Goal: Transaction & Acquisition: Obtain resource

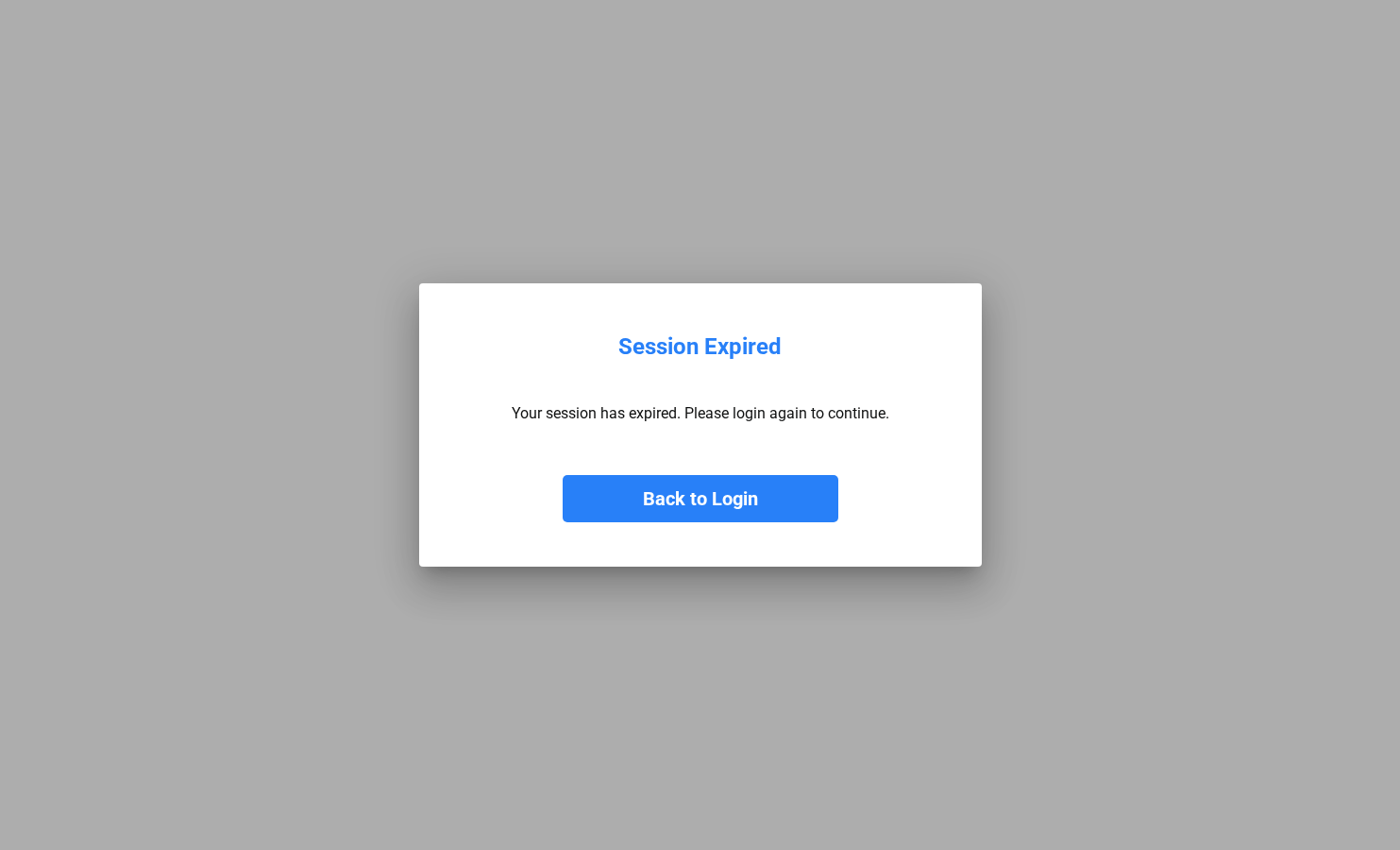
click at [689, 501] on button "Back to Login" at bounding box center [700, 498] width 276 height 47
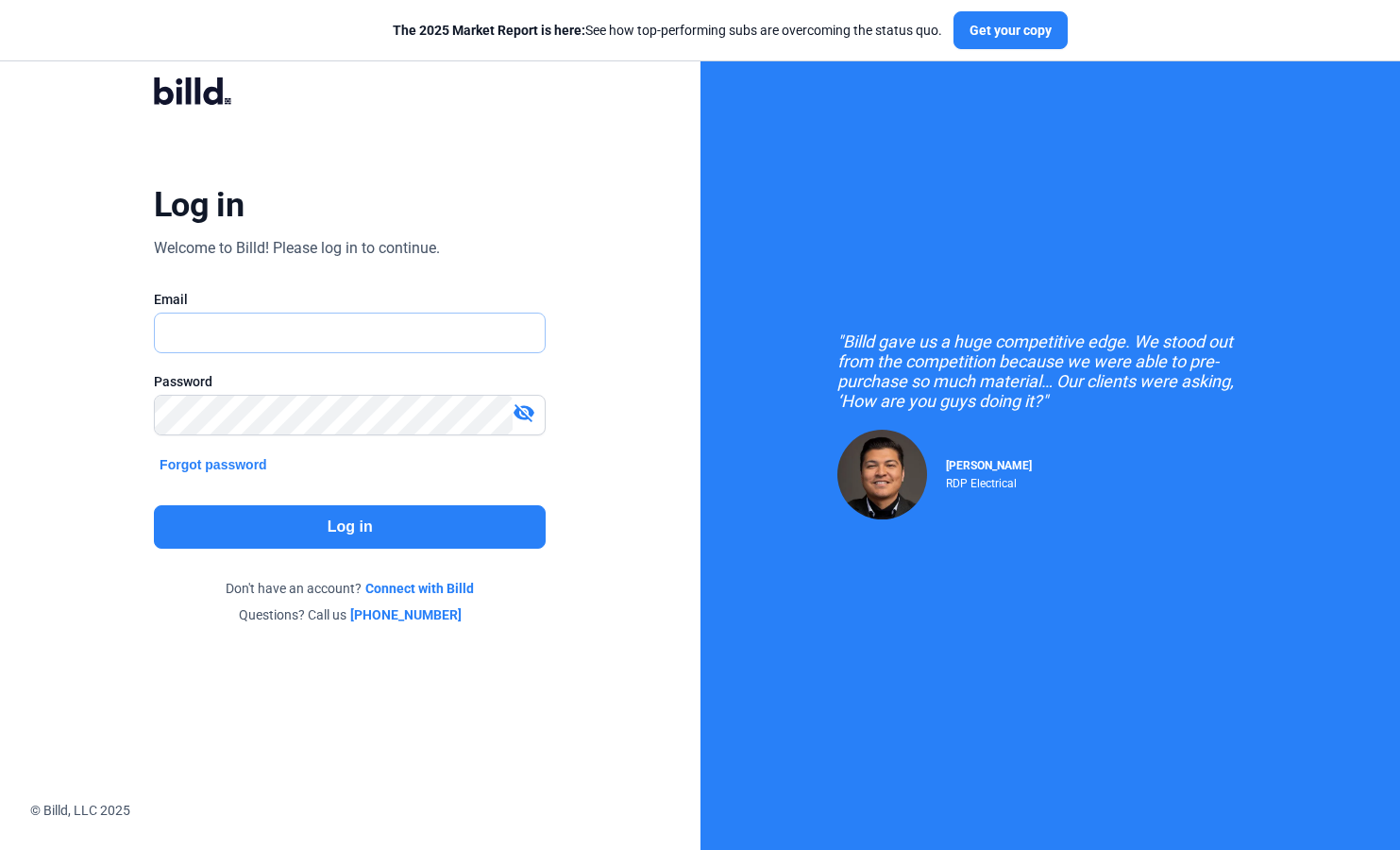
type input "[PERSON_NAME][EMAIL_ADDRESS][DOMAIN_NAME]"
click at [350, 521] on button "Log in" at bounding box center [350, 526] width 392 height 43
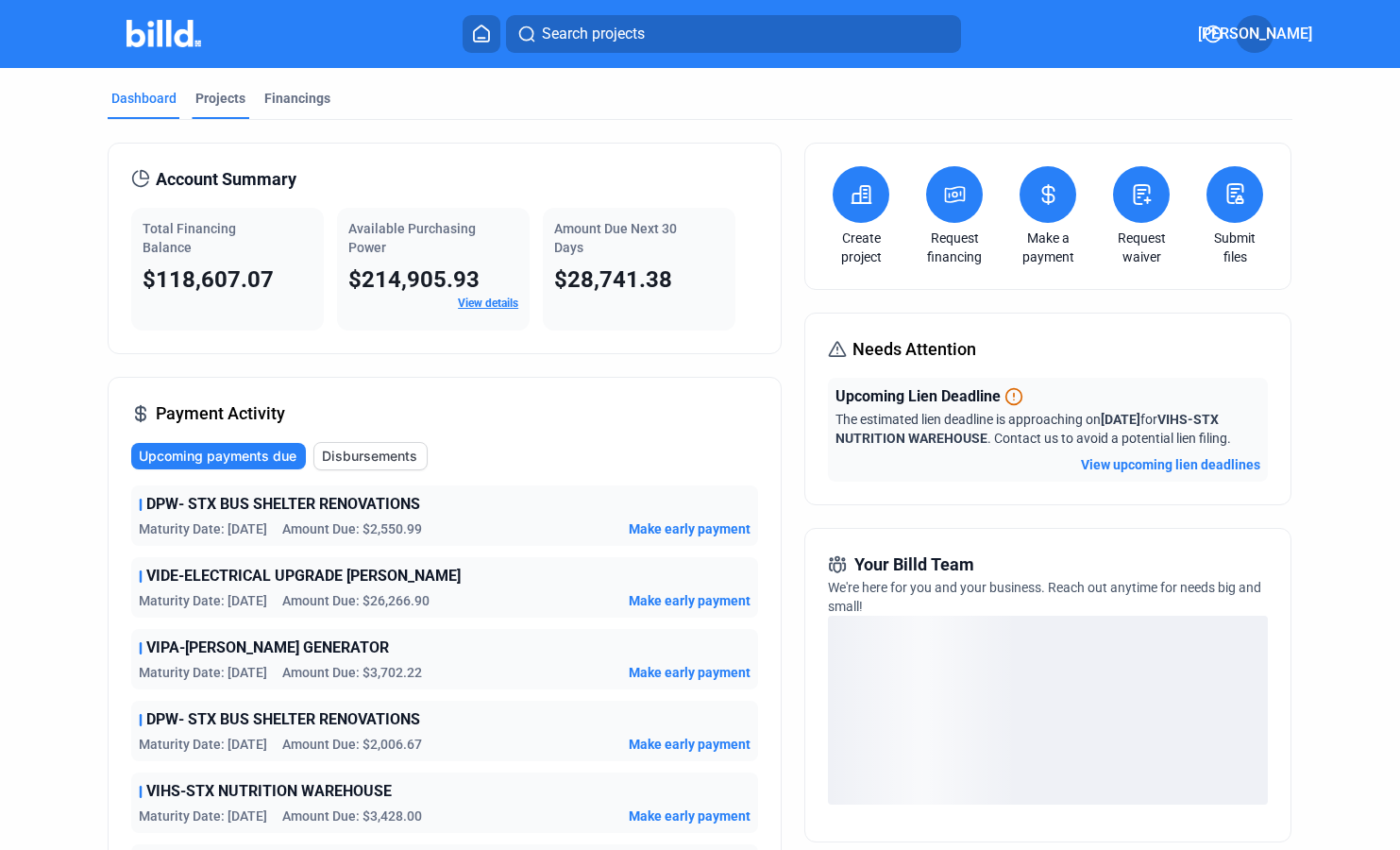
click at [217, 102] on div "Projects" at bounding box center [221, 98] width 50 height 19
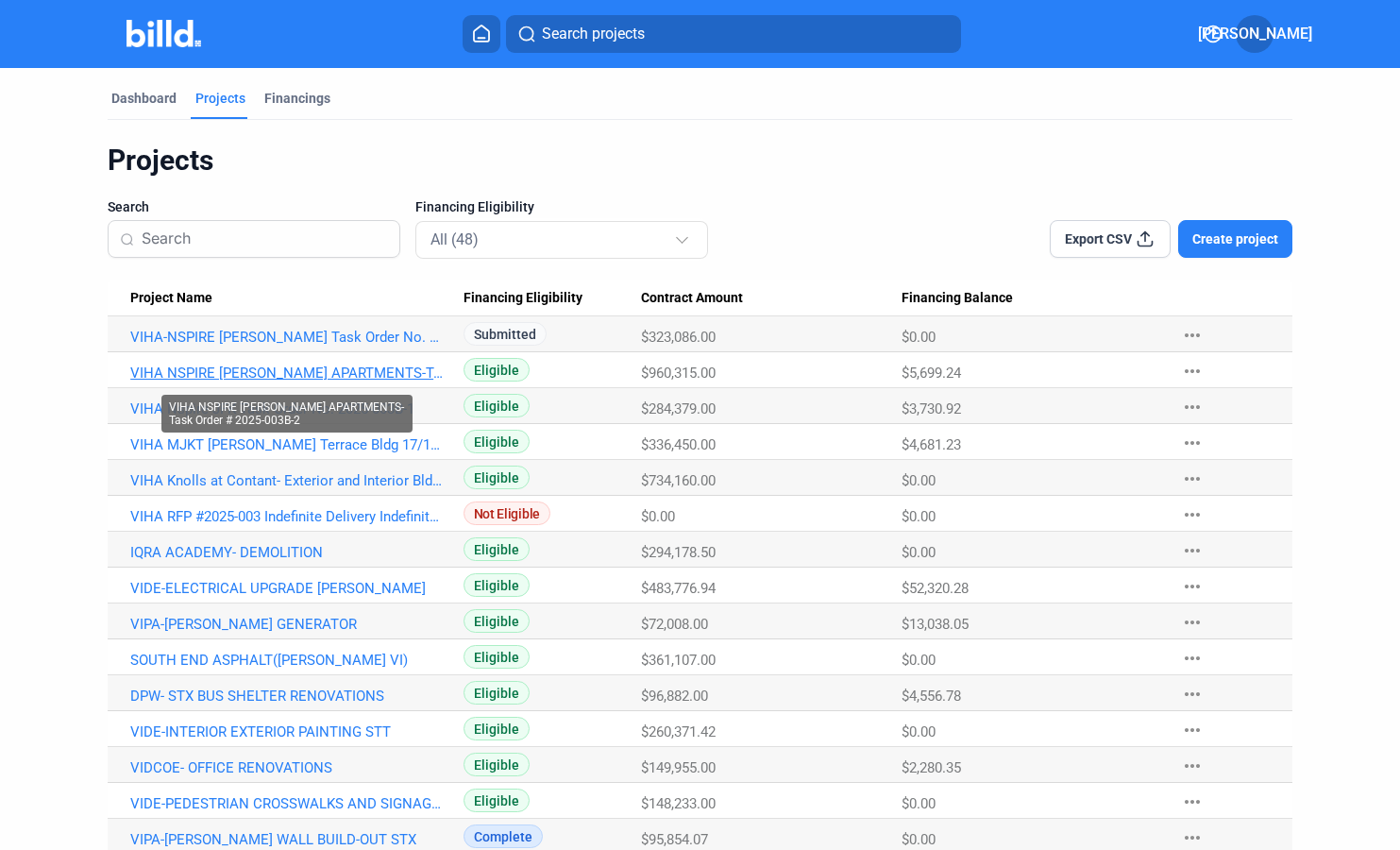
click at [144, 377] on link "VIHA NSPIRE [PERSON_NAME] APARTMENTS-Task Order # 2025-003B-2" at bounding box center [286, 373] width 314 height 17
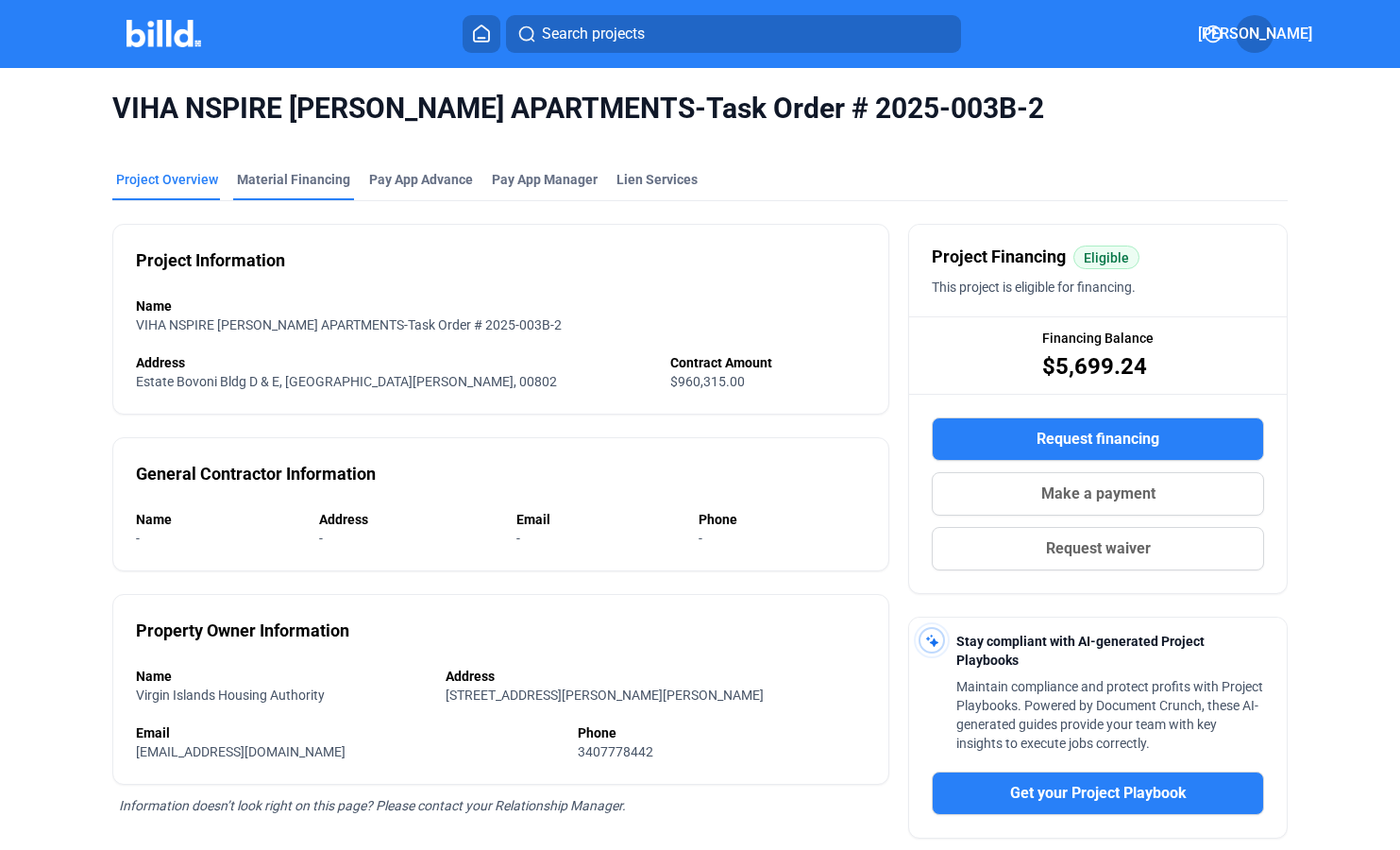
click at [292, 175] on div "Material Financing" at bounding box center [293, 180] width 114 height 19
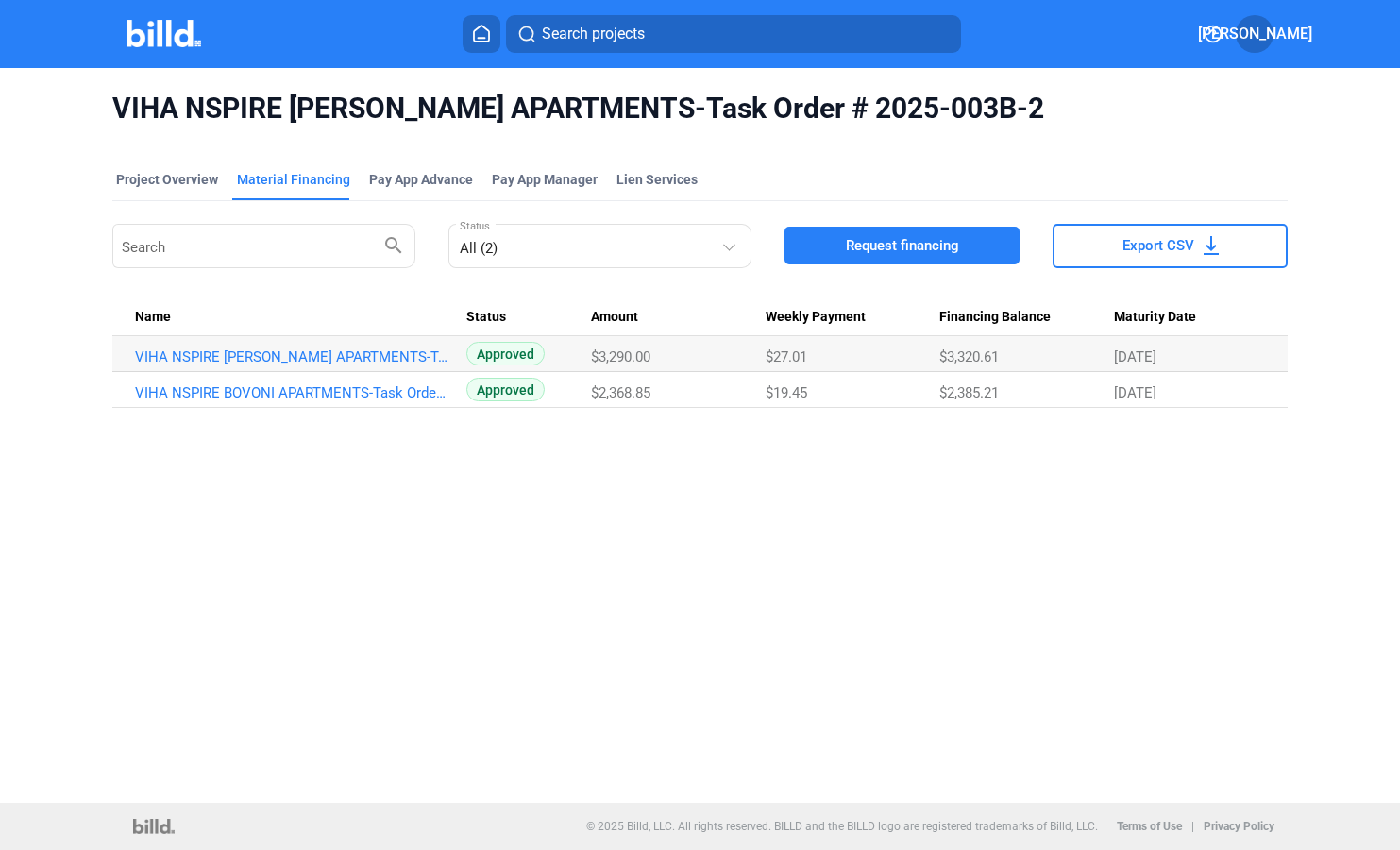
click at [888, 245] on span "Request financing" at bounding box center [902, 245] width 114 height 19
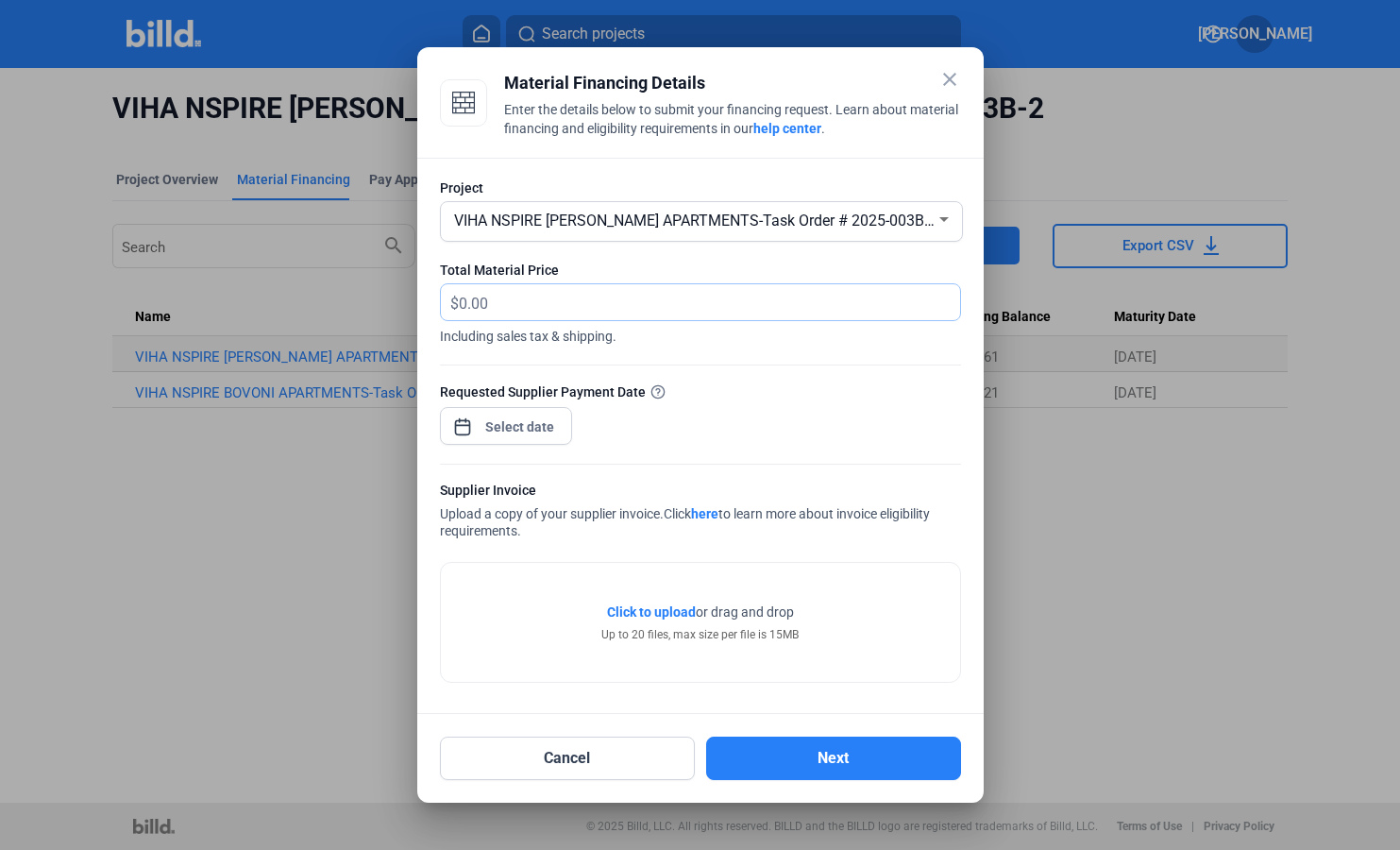
drag, startPoint x: 511, startPoint y: 296, endPoint x: 475, endPoint y: 301, distance: 36.3
click at [473, 300] on input "text" at bounding box center [709, 302] width 501 height 37
type input "2,591.07"
click at [458, 424] on span "Open calendar" at bounding box center [462, 416] width 45 height 45
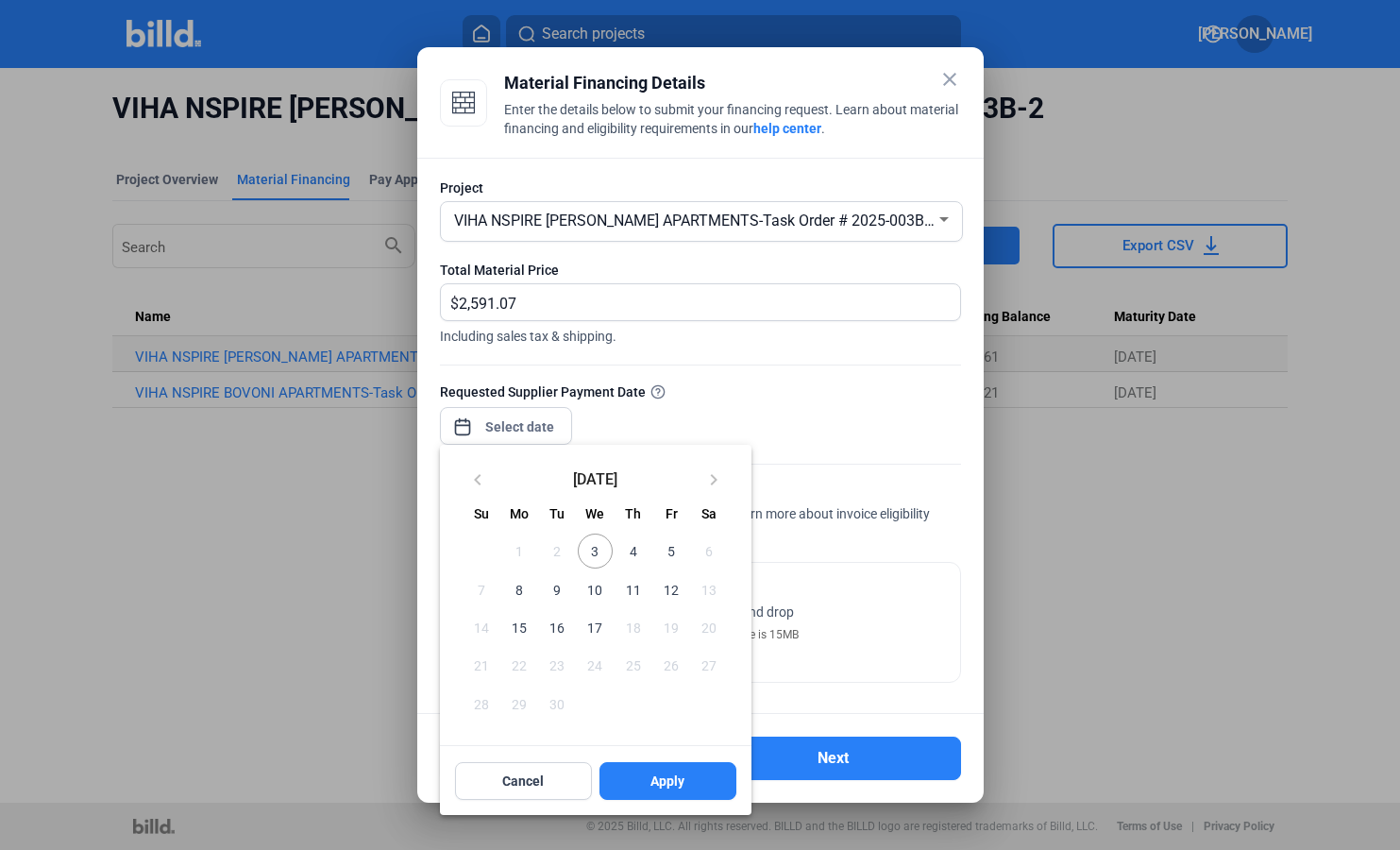
click at [601, 548] on span "3" at bounding box center [595, 550] width 34 height 34
click at [660, 782] on span "Apply" at bounding box center [668, 780] width 34 height 19
type input "[DATE]"
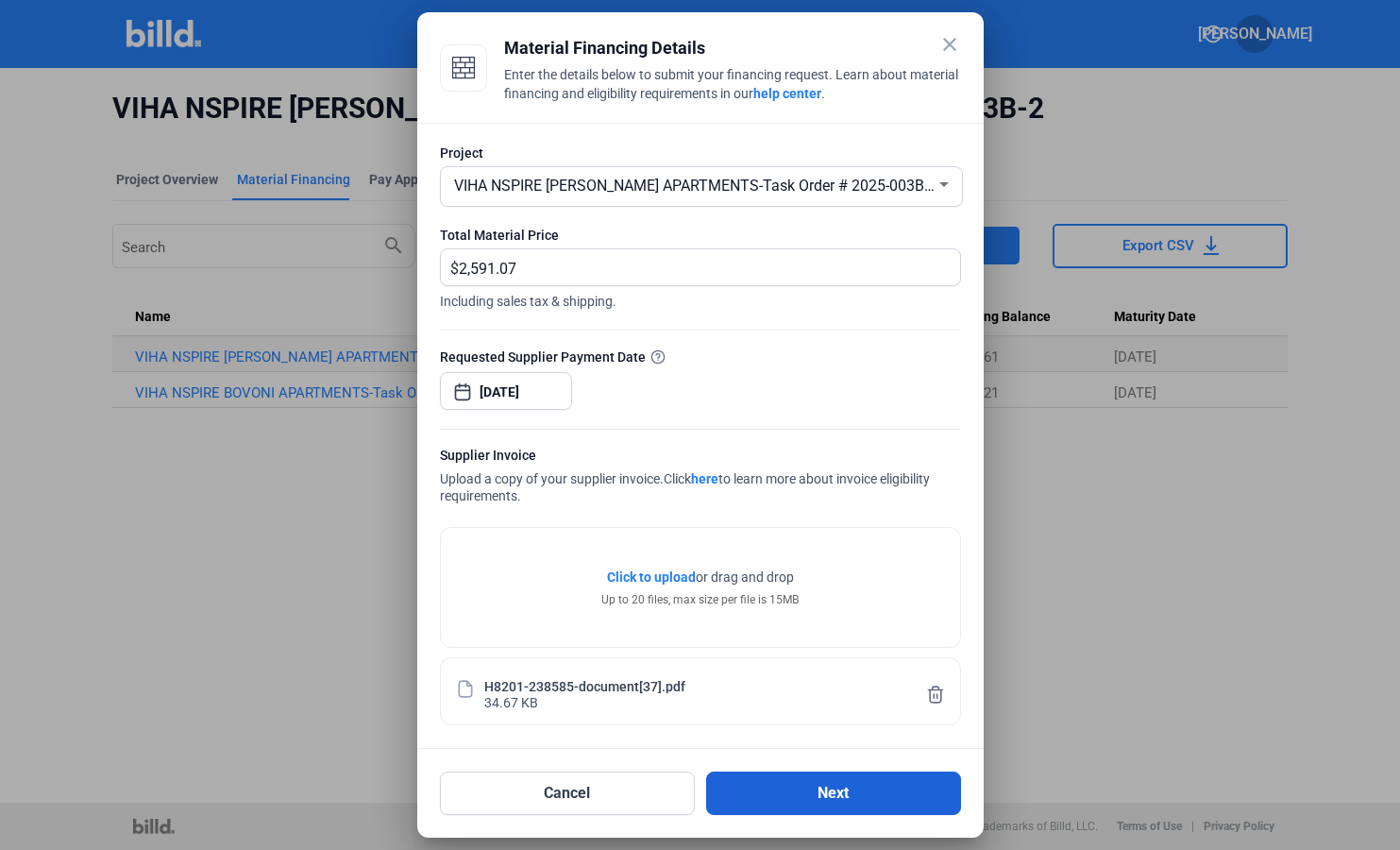
click at [813, 794] on button "Next" at bounding box center [833, 792] width 255 height 43
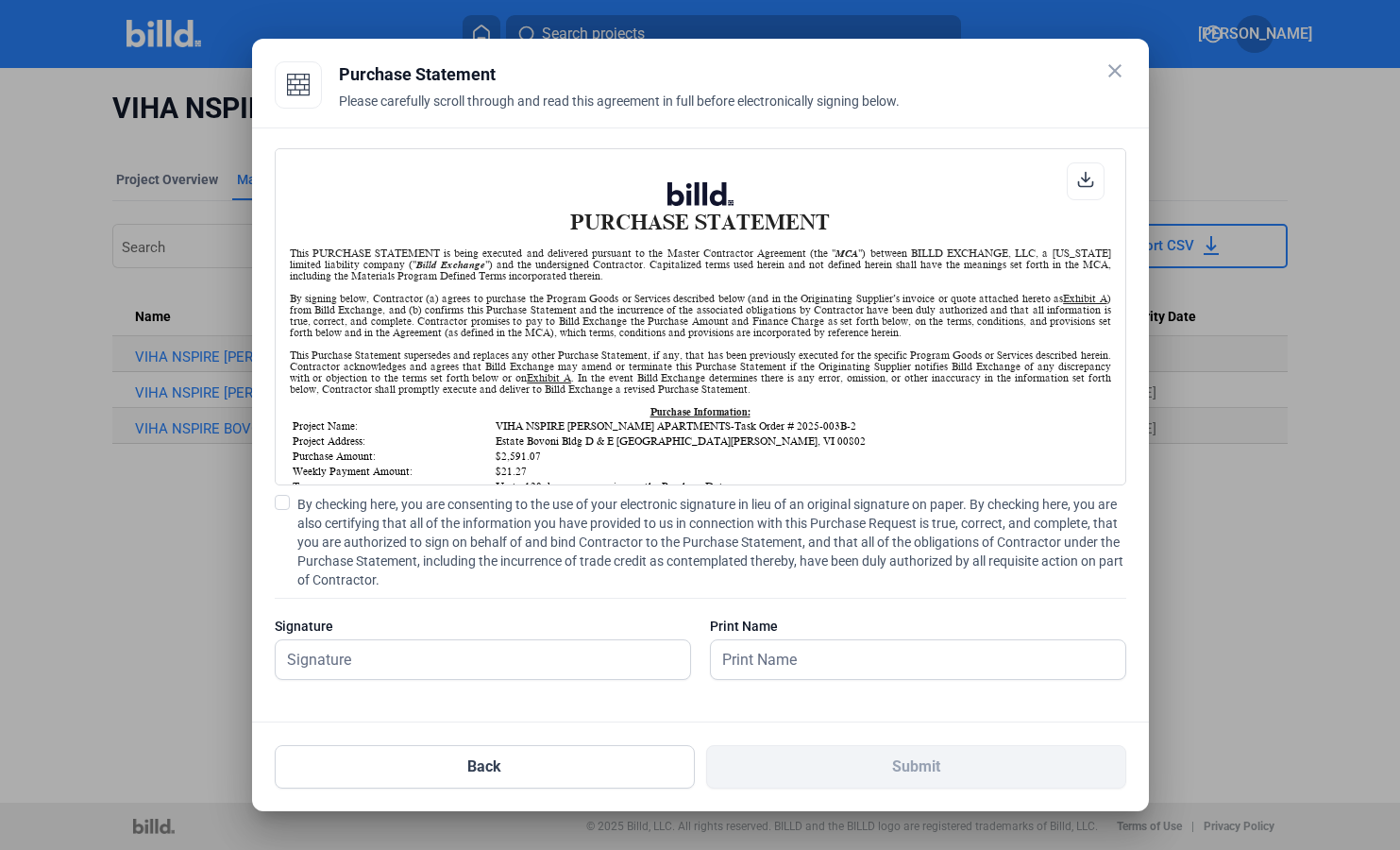
scroll to position [1, 0]
click at [282, 503] on span at bounding box center [283, 502] width 15 height 15
click at [0, 0] on input "By checking here, you are consenting to the use of your electronic signature in…" at bounding box center [0, 0] width 0 height 0
click at [329, 653] on input "text" at bounding box center [483, 659] width 414 height 39
type input "[PERSON_NAME]"
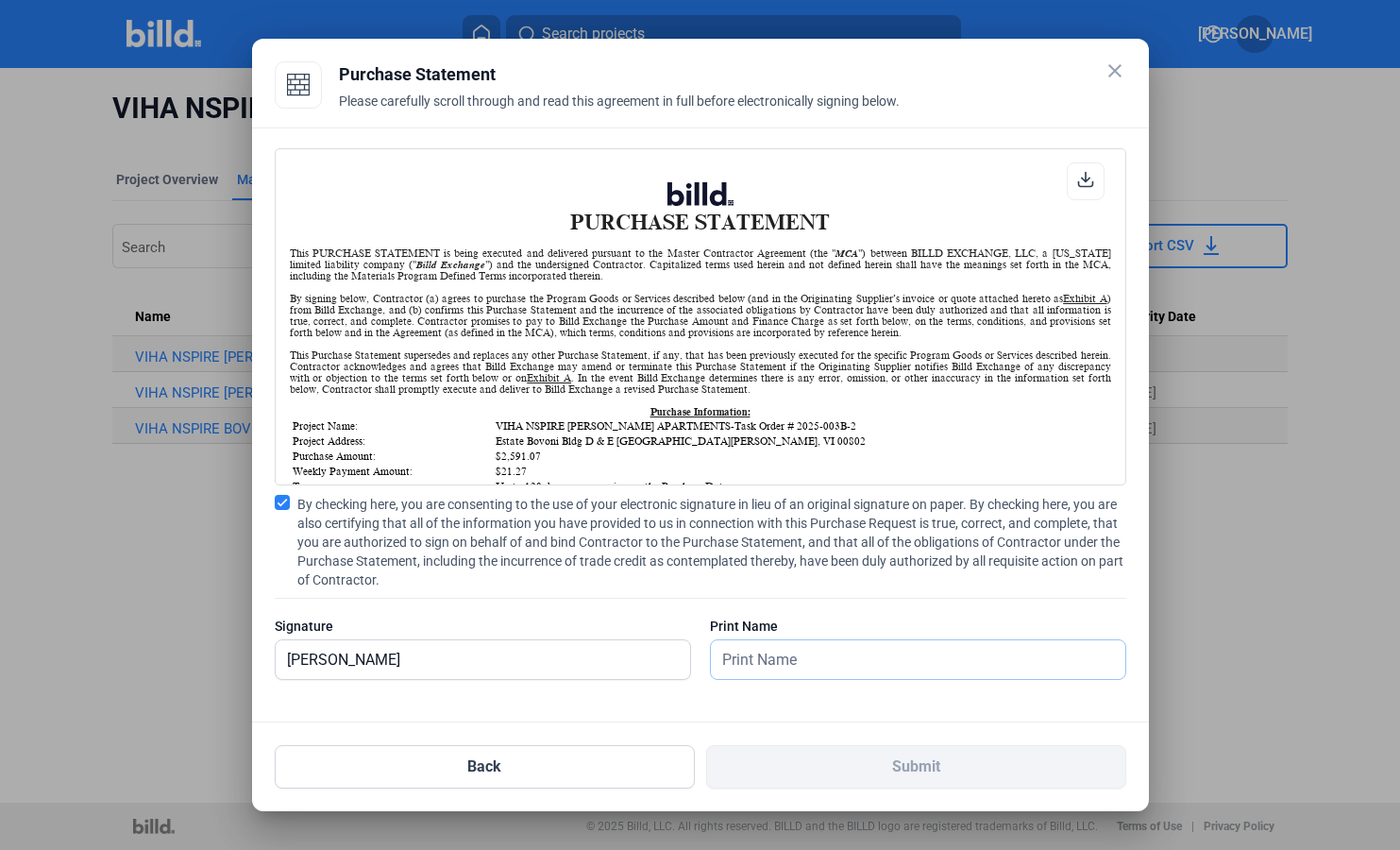
type input "[PERSON_NAME]"
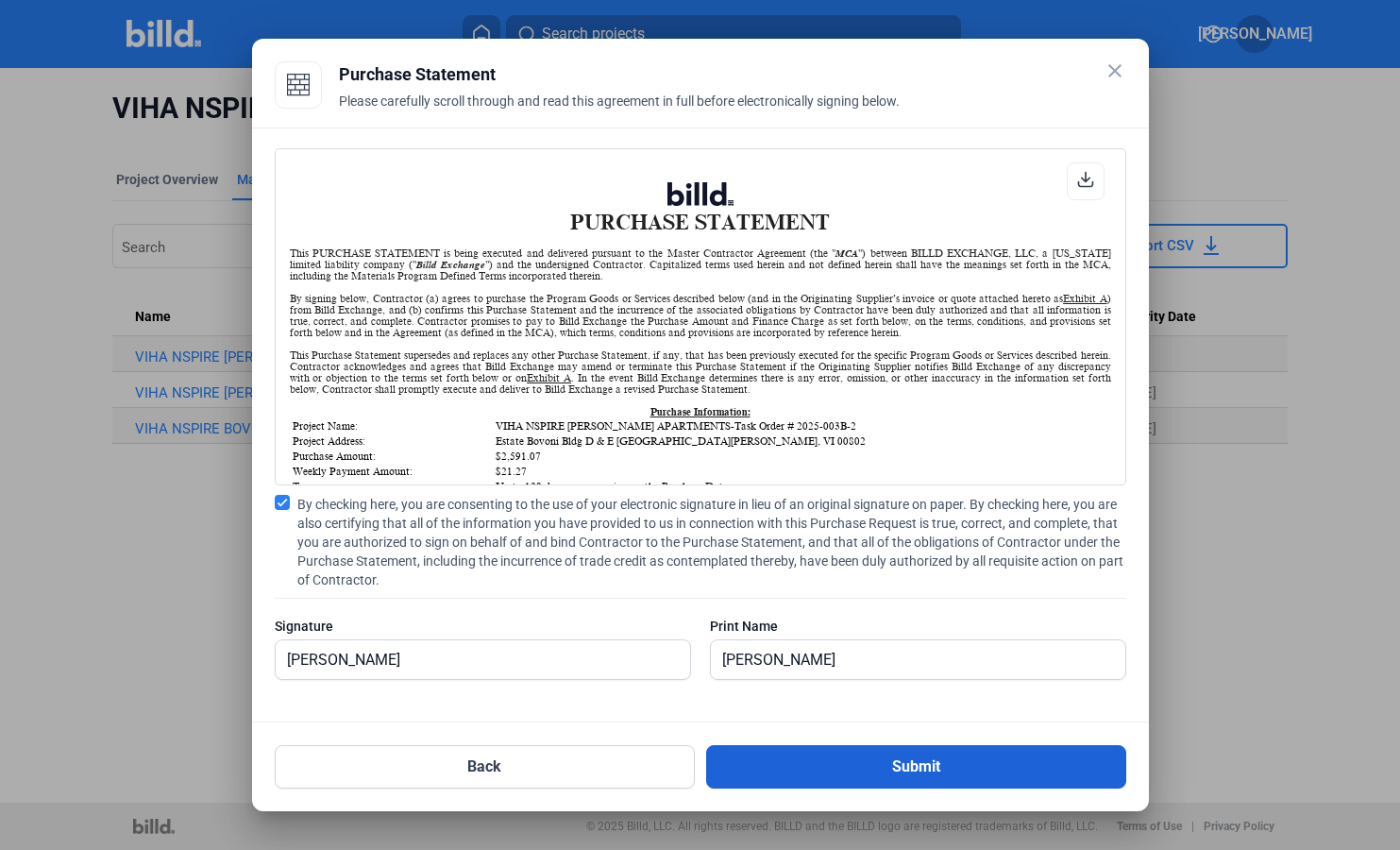
click at [964, 762] on button "Submit" at bounding box center [916, 766] width 420 height 43
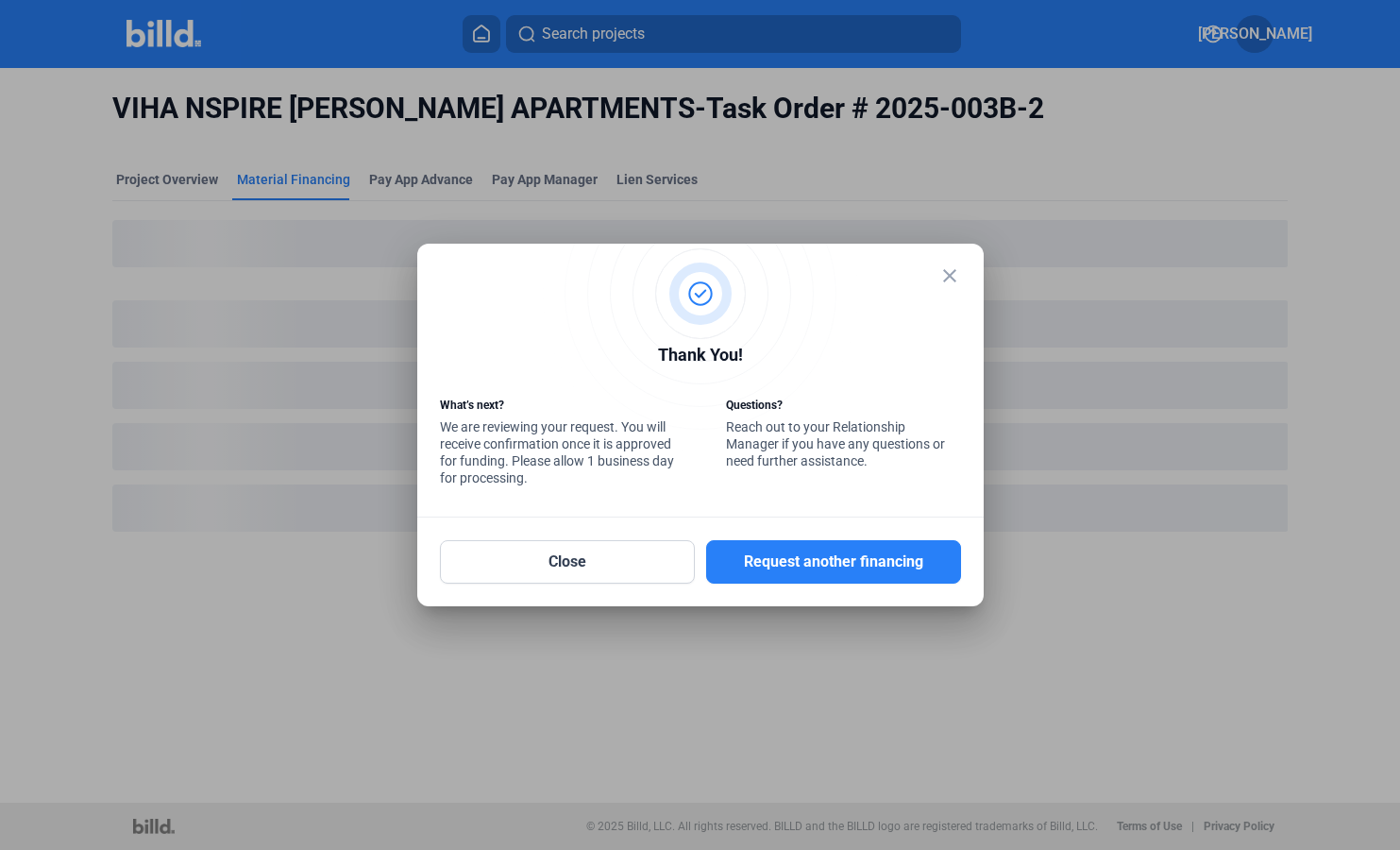
click at [935, 277] on div "close" at bounding box center [701, 299] width 521 height 66
click at [950, 277] on mat-icon "close" at bounding box center [949, 276] width 23 height 23
